Goal: Information Seeking & Learning: Find specific fact

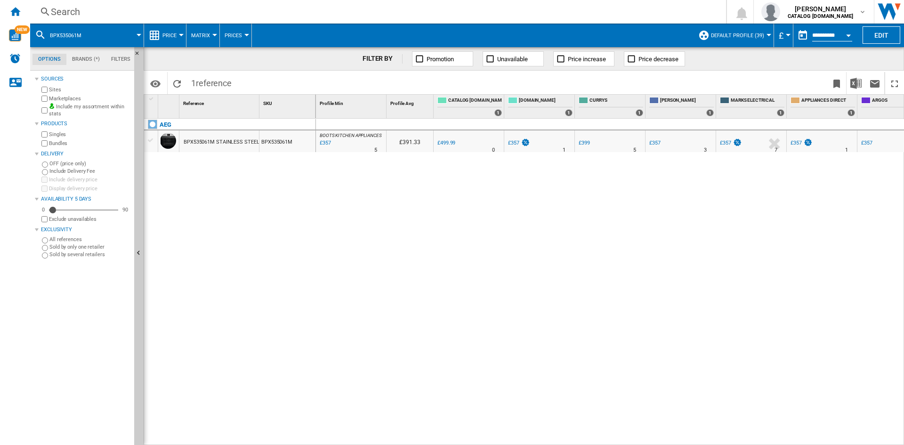
click at [529, 17] on div "Search" at bounding box center [376, 11] width 651 height 13
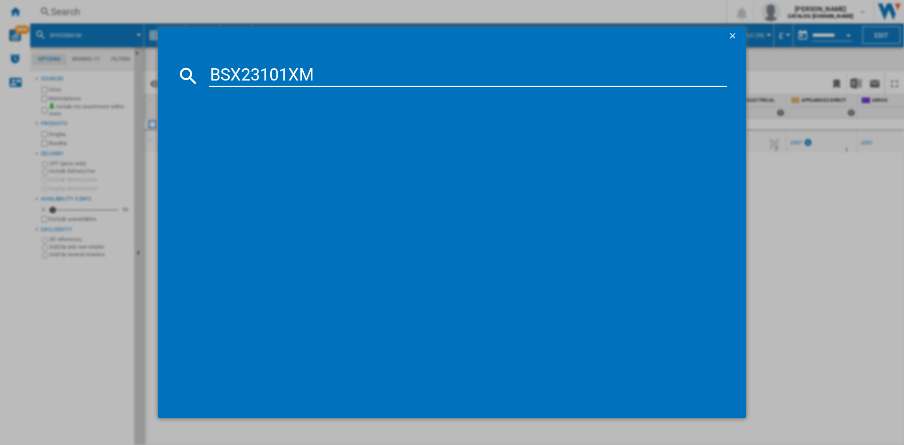
type input "BSX23101XM"
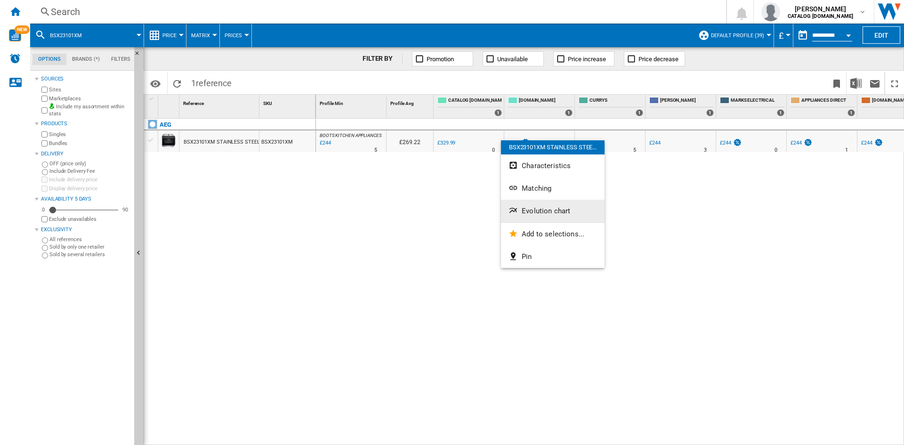
click at [556, 220] on button "Evolution chart" at bounding box center [553, 211] width 104 height 23
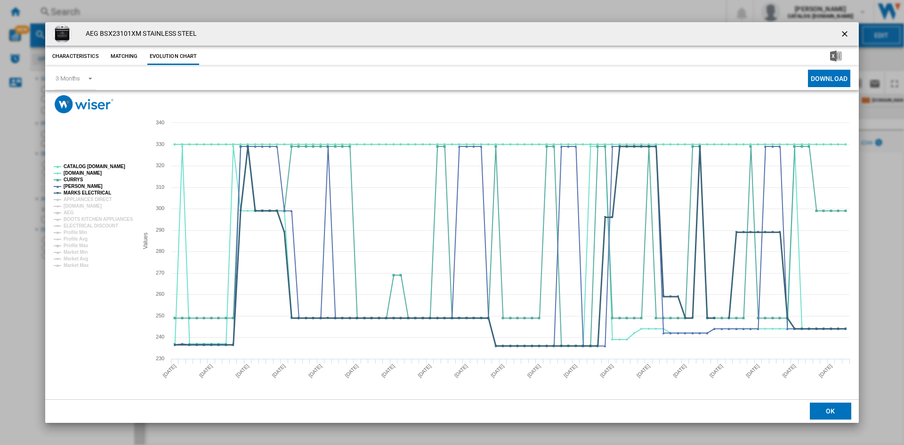
click at [81, 190] on tspan "MARKS ELECTRICAL" at bounding box center [88, 192] width 48 height 5
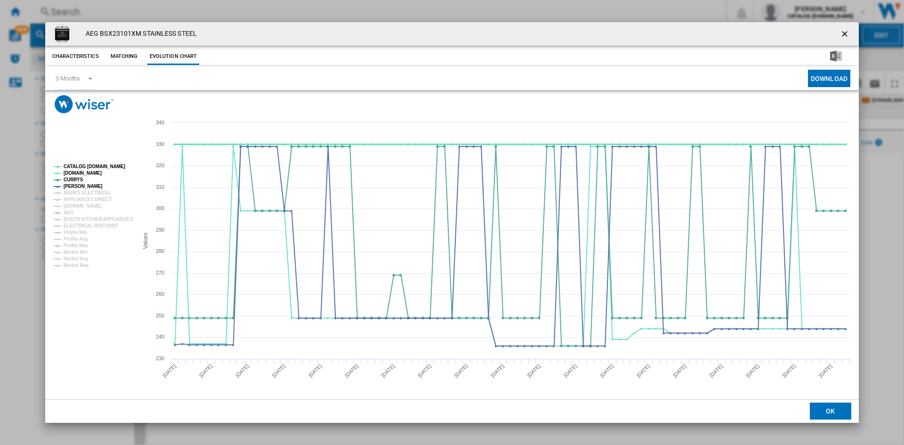
click at [103, 166] on tspan "CATALOG [DOMAIN_NAME]" at bounding box center [95, 166] width 62 height 5
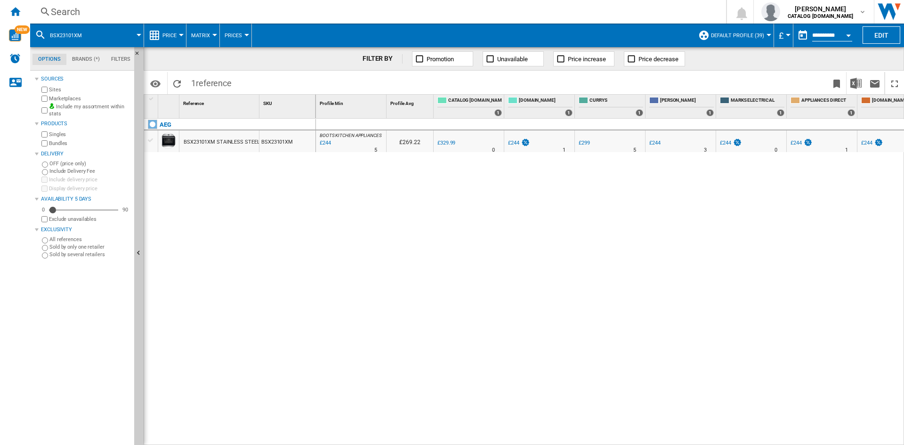
click at [522, 13] on div "Search" at bounding box center [376, 11] width 651 height 13
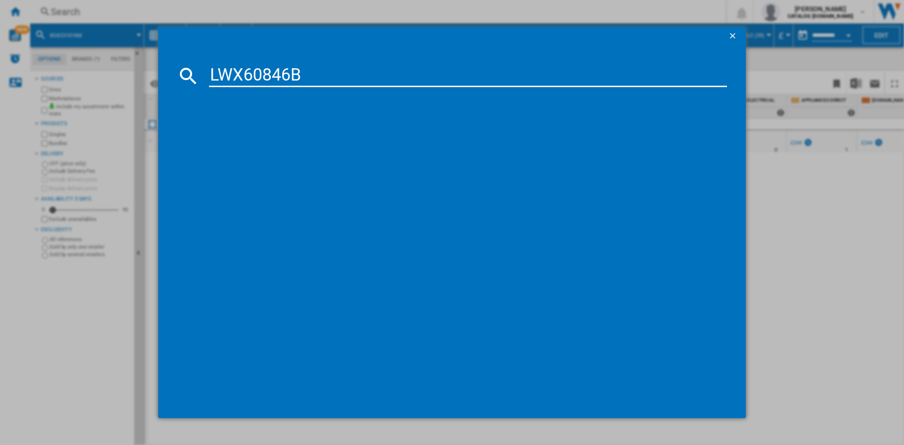
type input "LWX60846B"
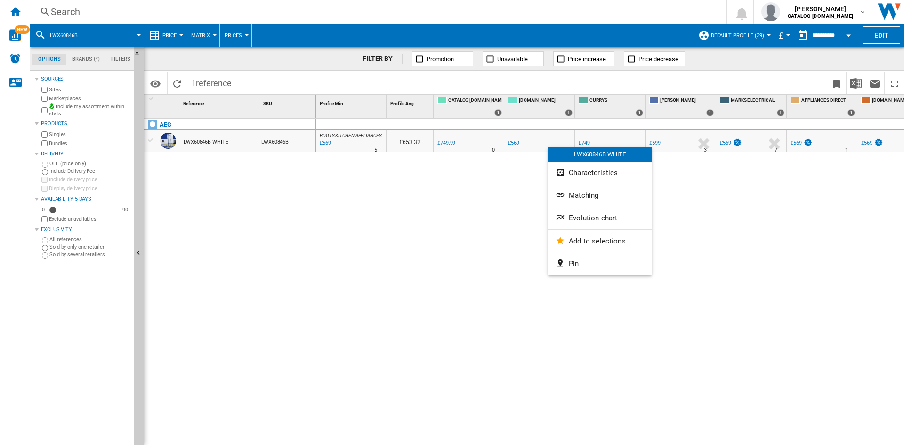
click at [578, 229] on md-divider at bounding box center [600, 229] width 104 height 0
click at [580, 217] on span "Evolution chart" at bounding box center [592, 220] width 48 height 8
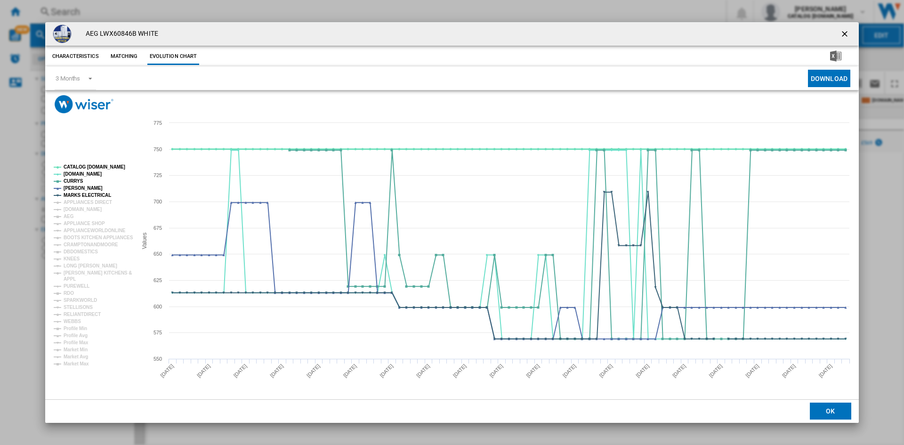
click at [86, 167] on tspan "CATALOG [DOMAIN_NAME]" at bounding box center [95, 166] width 62 height 5
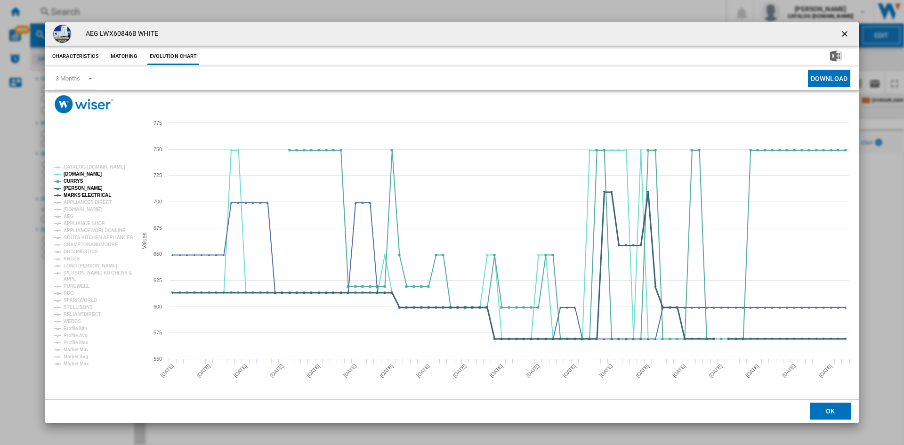
click at [80, 197] on tspan "MARKS ELECTRICAL" at bounding box center [88, 195] width 48 height 5
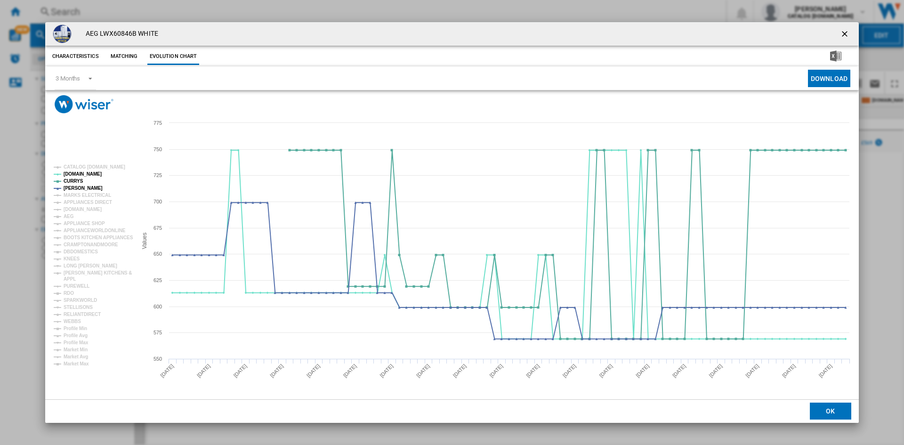
click at [902, 287] on div "AEG LWX60846B WHITE Characteristics Matching Evolution chart price £749.99 deli…" at bounding box center [452, 222] width 904 height 445
